Goal: Find specific page/section: Find specific page/section

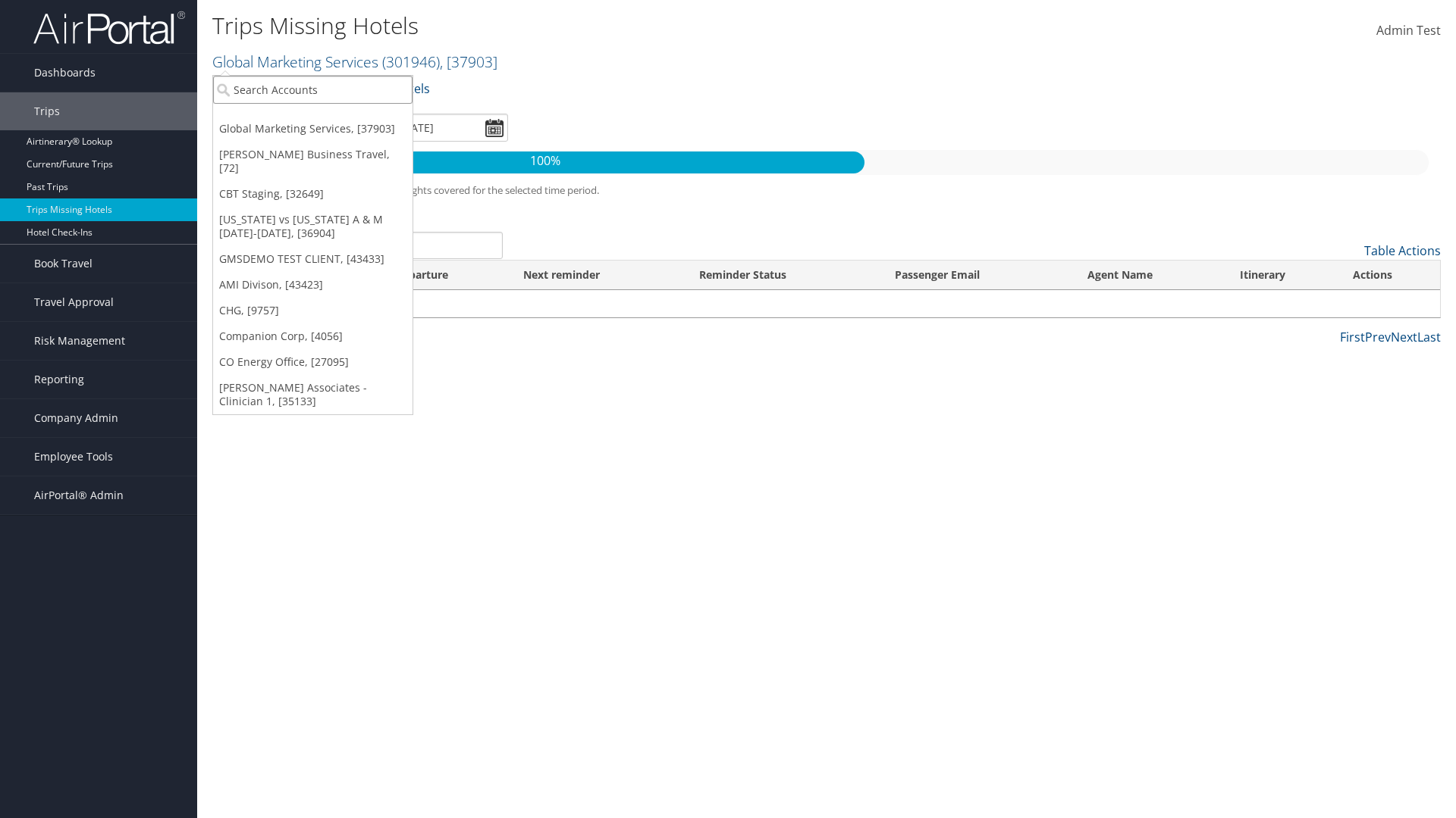
click at [313, 89] on input "search" at bounding box center [313, 90] width 200 height 28
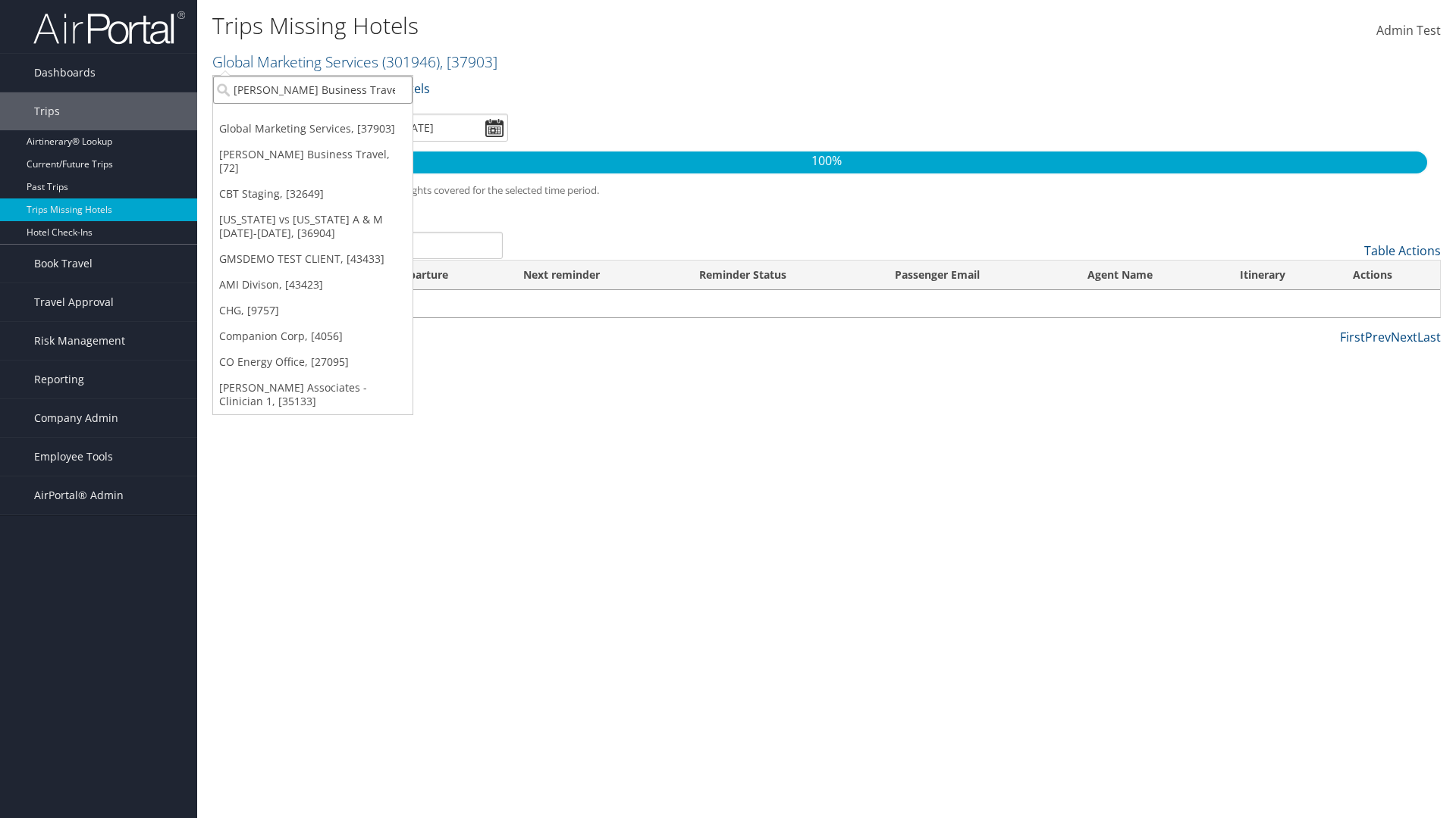
type input "[PERSON_NAME] Business Travel"
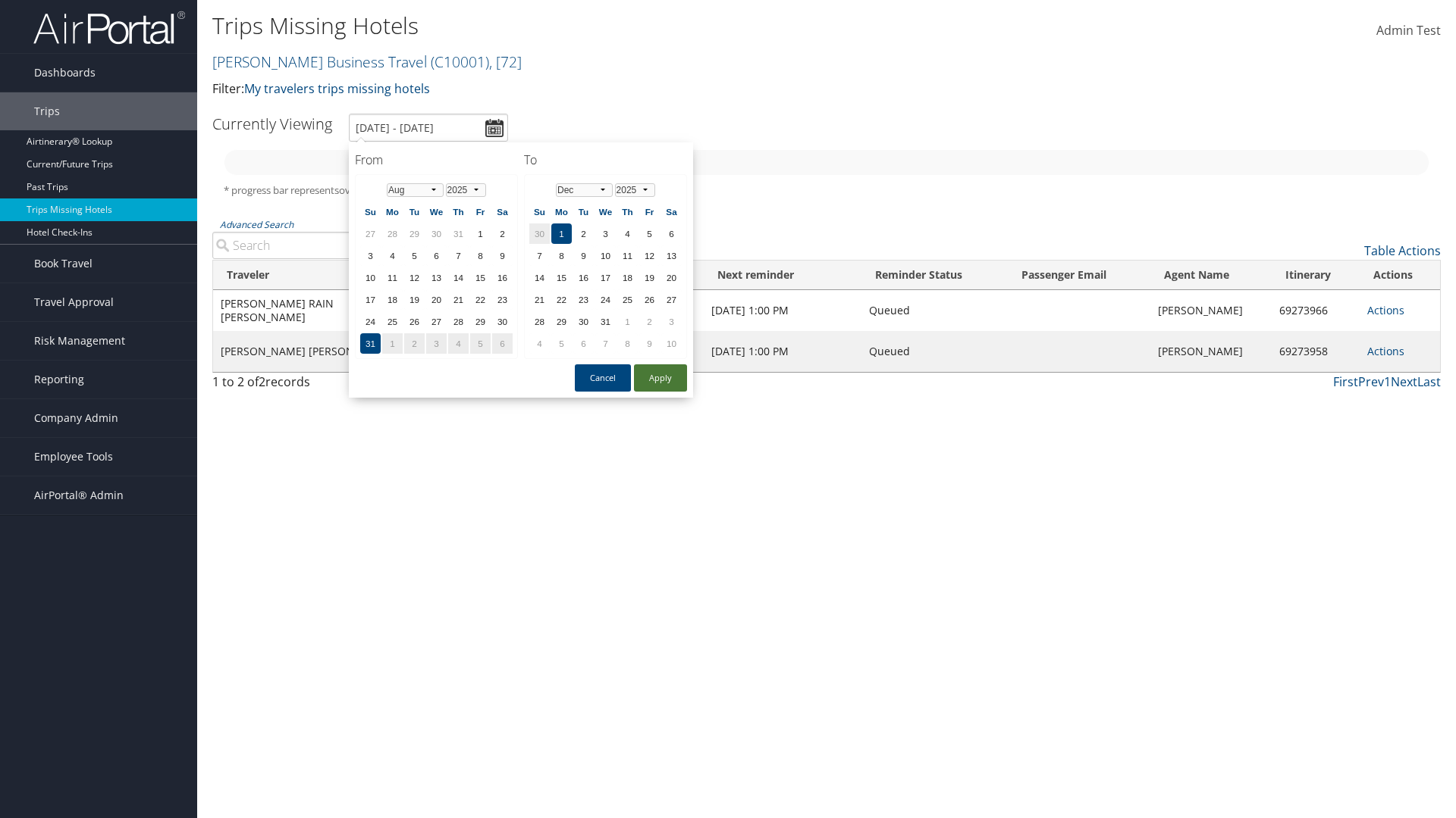
click at [660, 378] on button "Apply" at bounding box center [660, 378] width 53 height 27
type input "1/1/2025 - 3/31/2025"
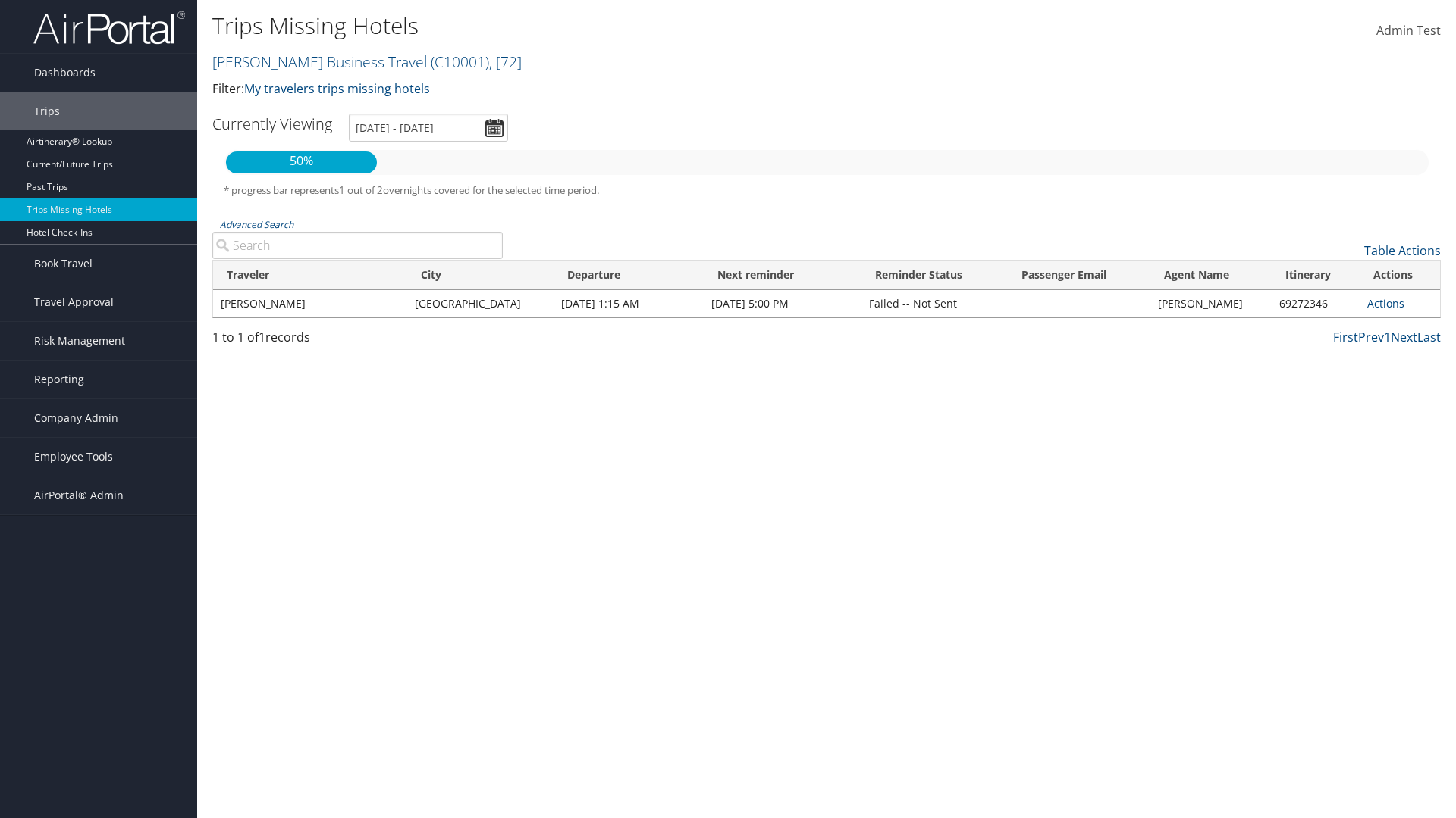
click at [357, 245] on input "Advanced Search" at bounding box center [357, 245] width 291 height 27
type input "CLAYTON"
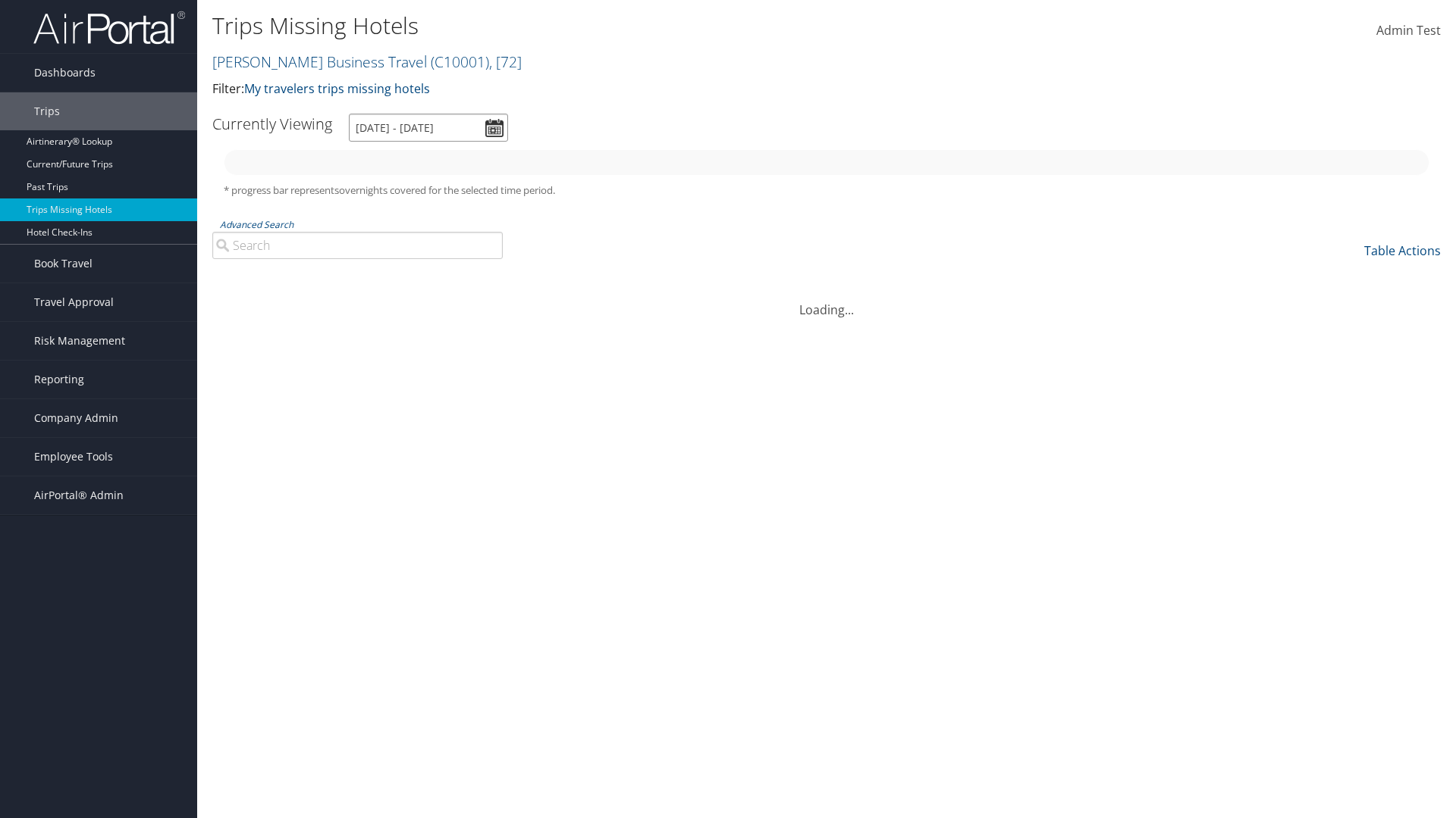
click at [428, 128] on input "[DATE] - [DATE]" at bounding box center [428, 128] width 160 height 28
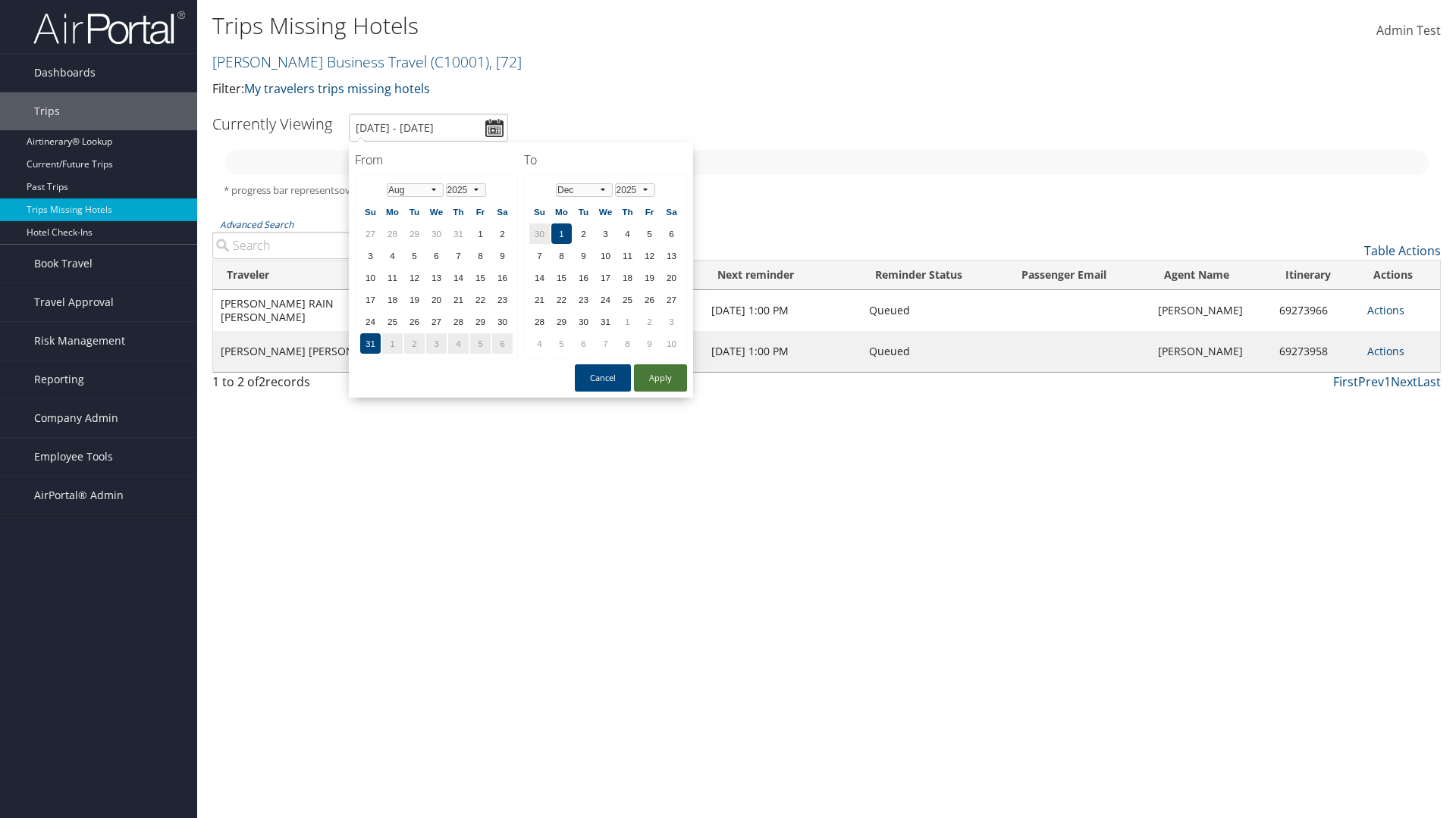
click at [660, 378] on button "Apply" at bounding box center [660, 378] width 53 height 27
type input "1/1/2025 - 3/31/2025"
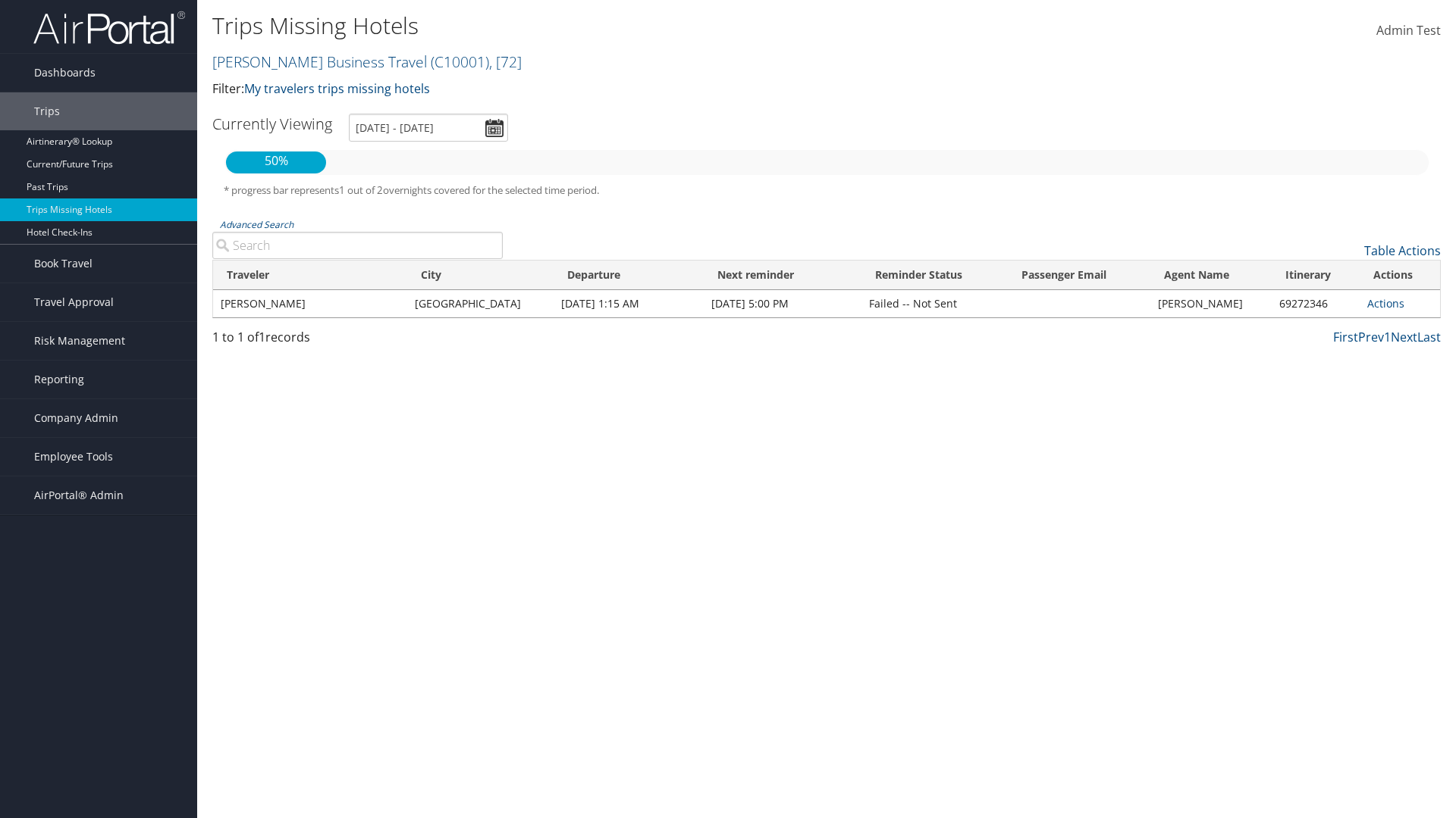
click at [357, 245] on input "Advanced Search" at bounding box center [357, 245] width 291 height 27
type input "Rio De Janeiro"
